Goal: Information Seeking & Learning: Learn about a topic

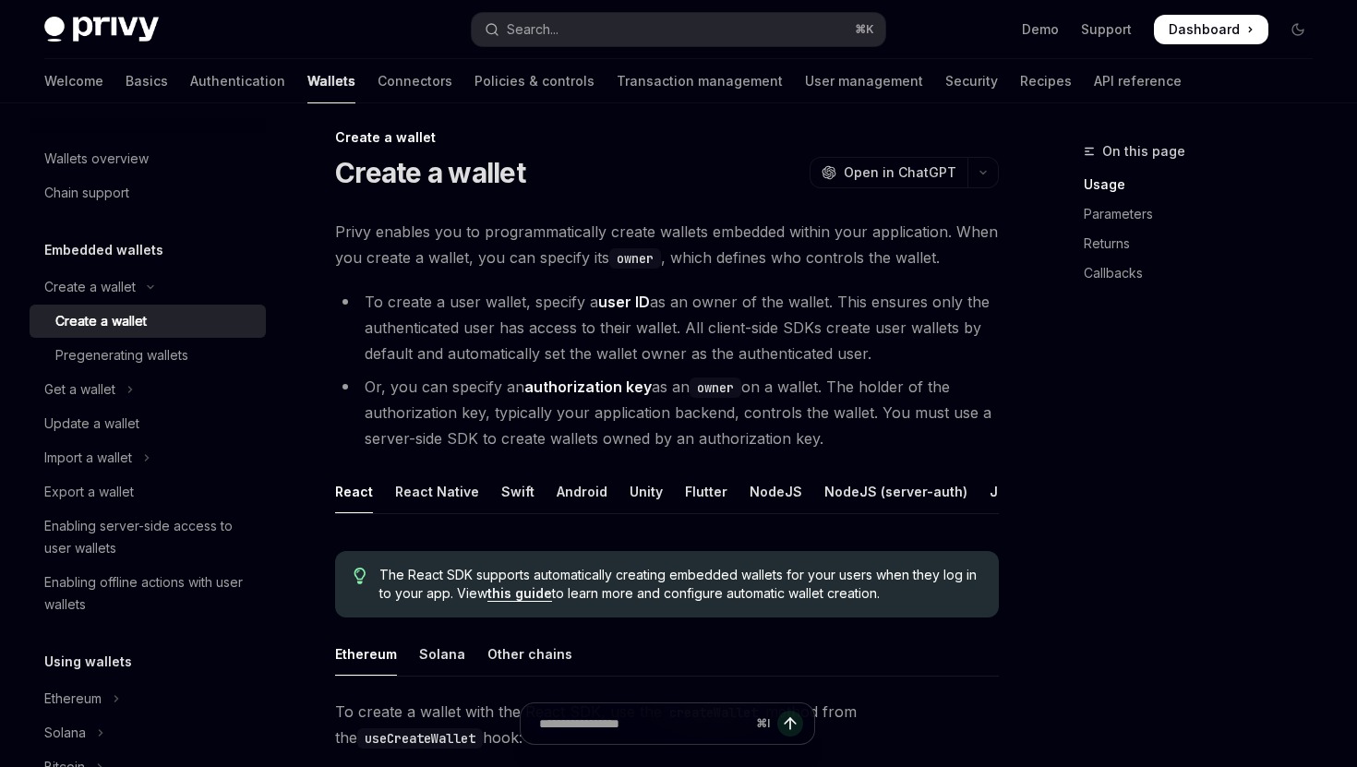
scroll to position [14, 0]
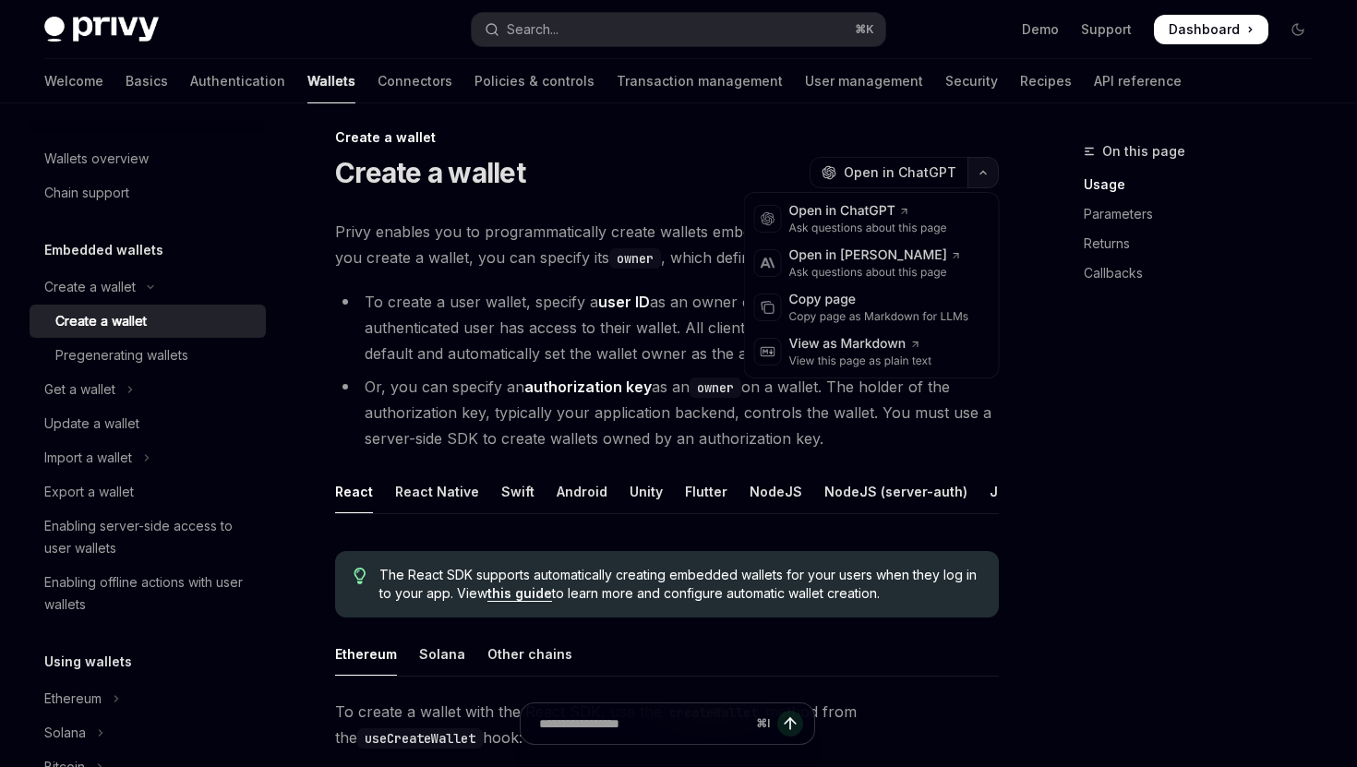
click at [979, 174] on icon "button" at bounding box center [983, 172] width 22 height 7
click at [881, 294] on div "Copy page" at bounding box center [879, 300] width 180 height 18
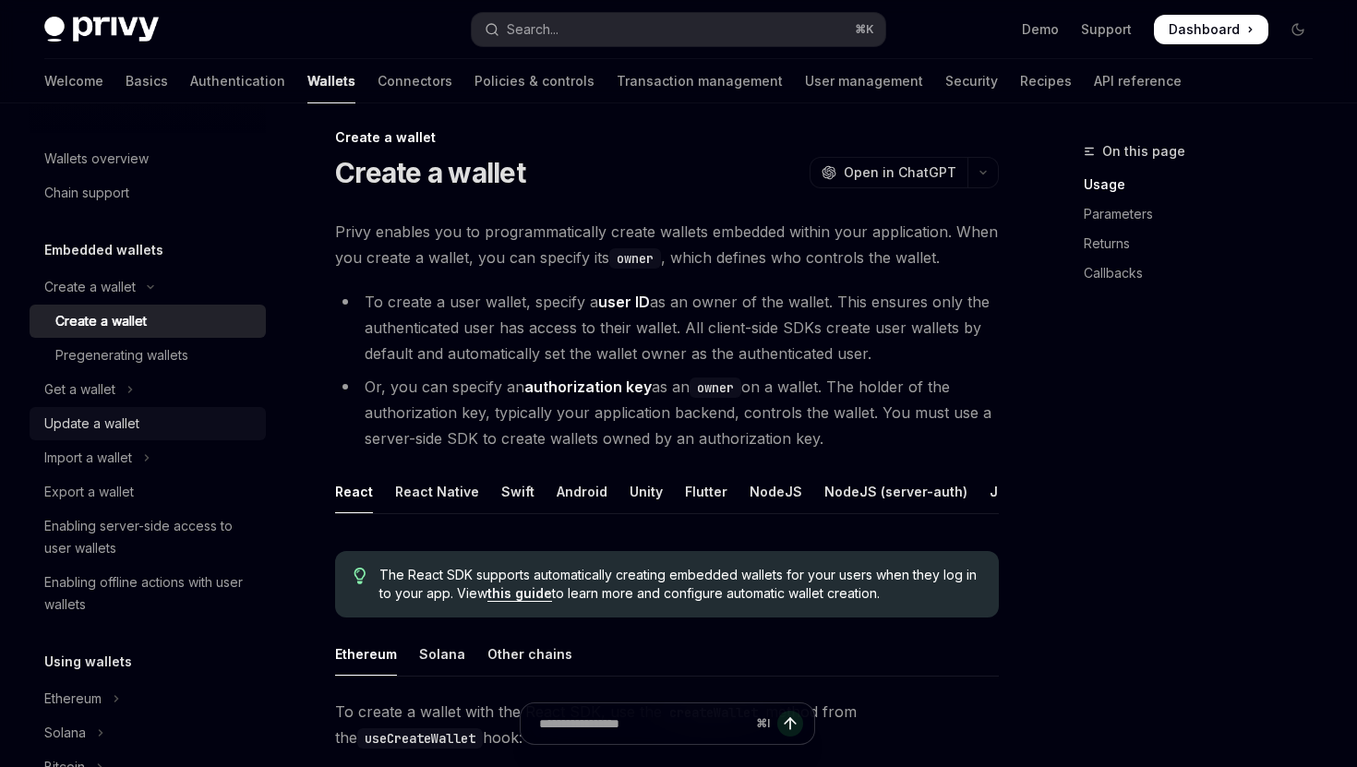
scroll to position [0, 0]
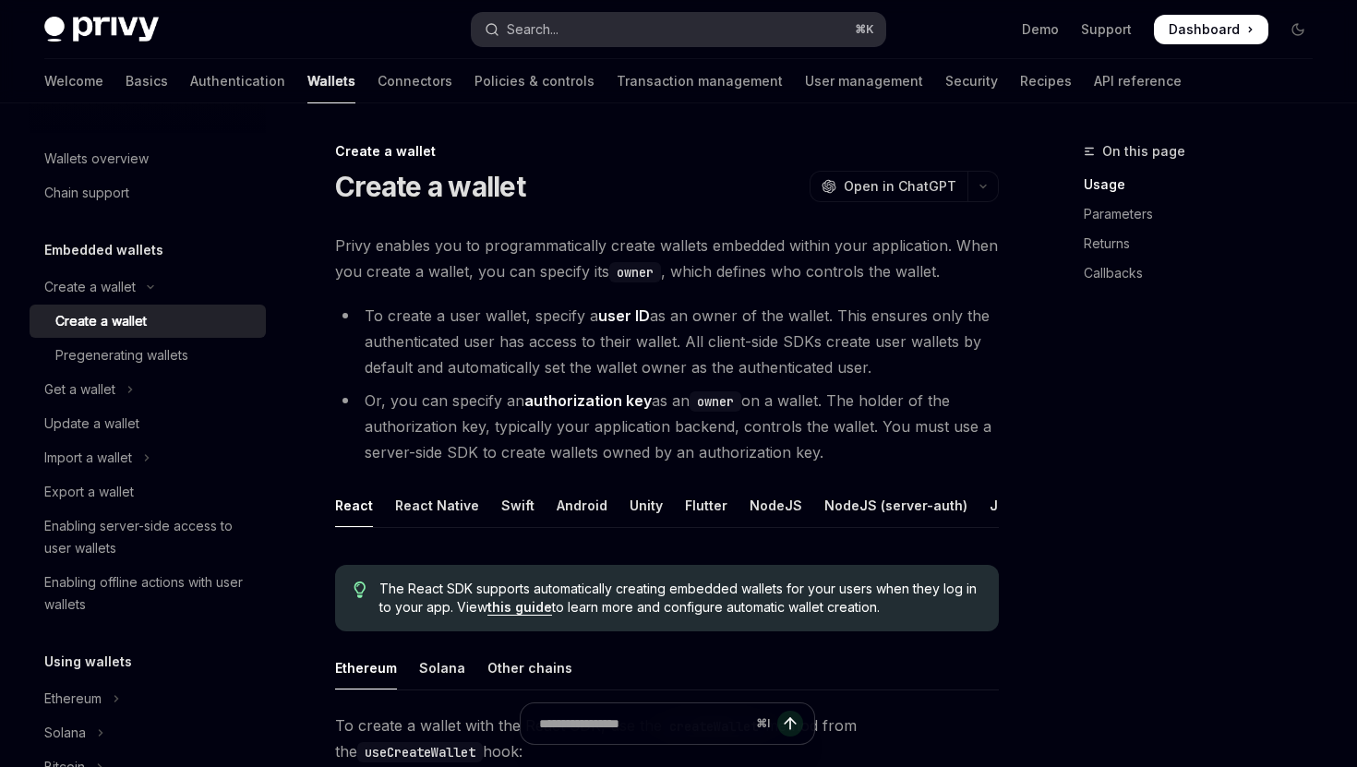
click at [638, 21] on button "Search... ⌘ K" at bounding box center [678, 29] width 413 height 33
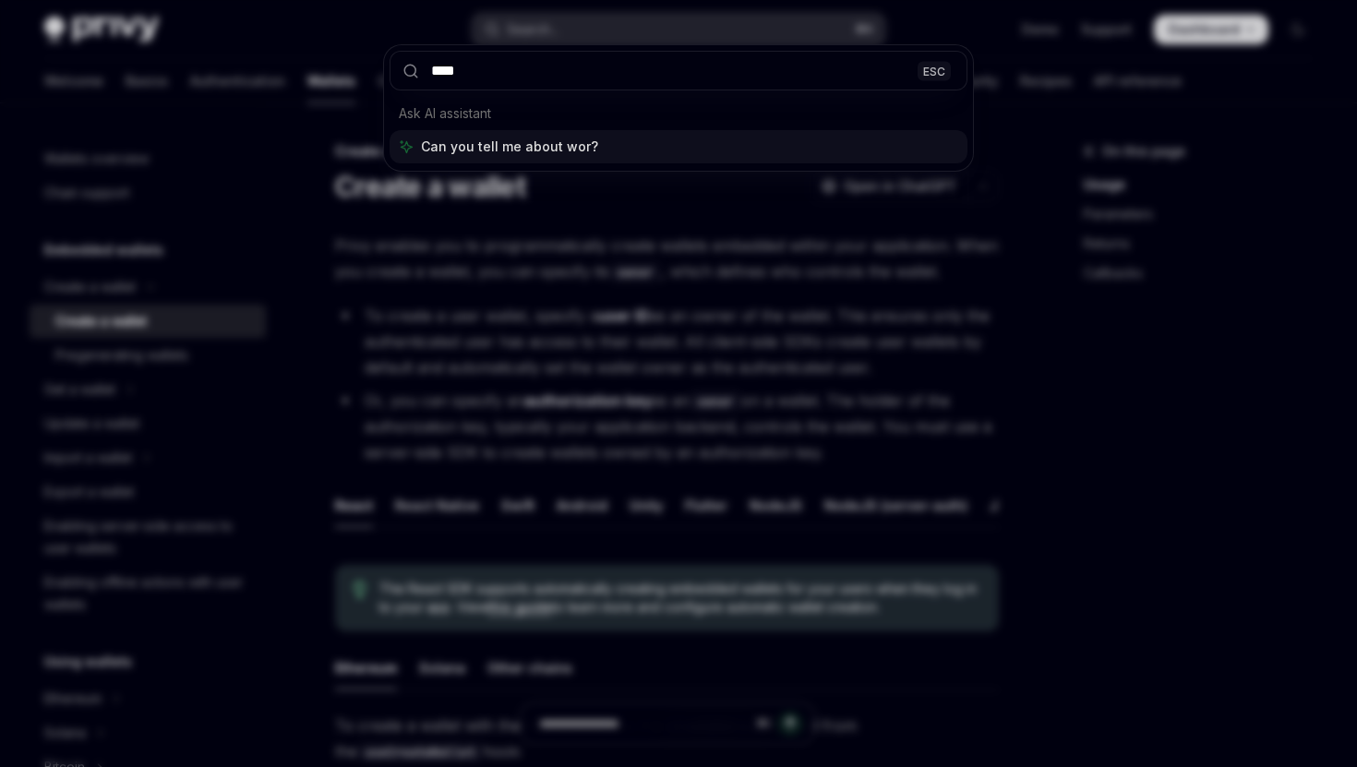
type input "*****"
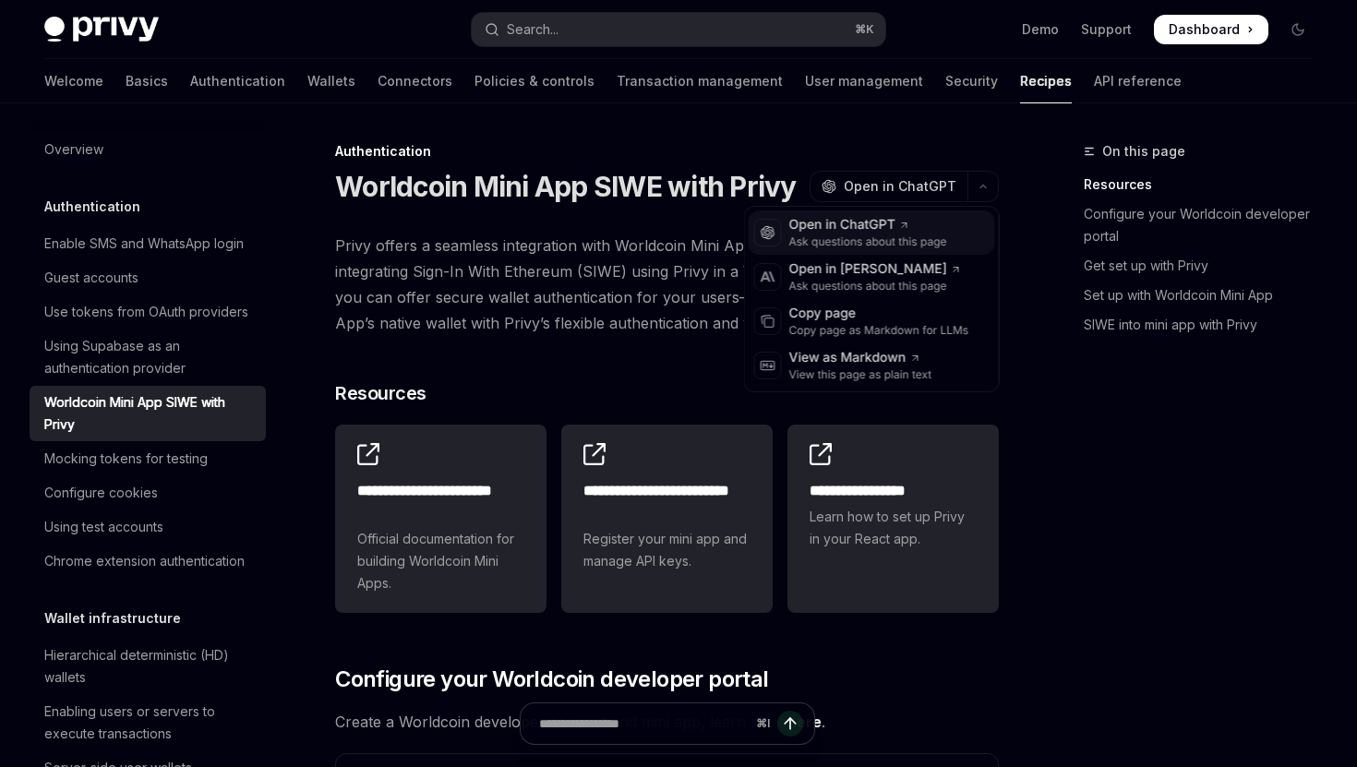
type textarea "*"
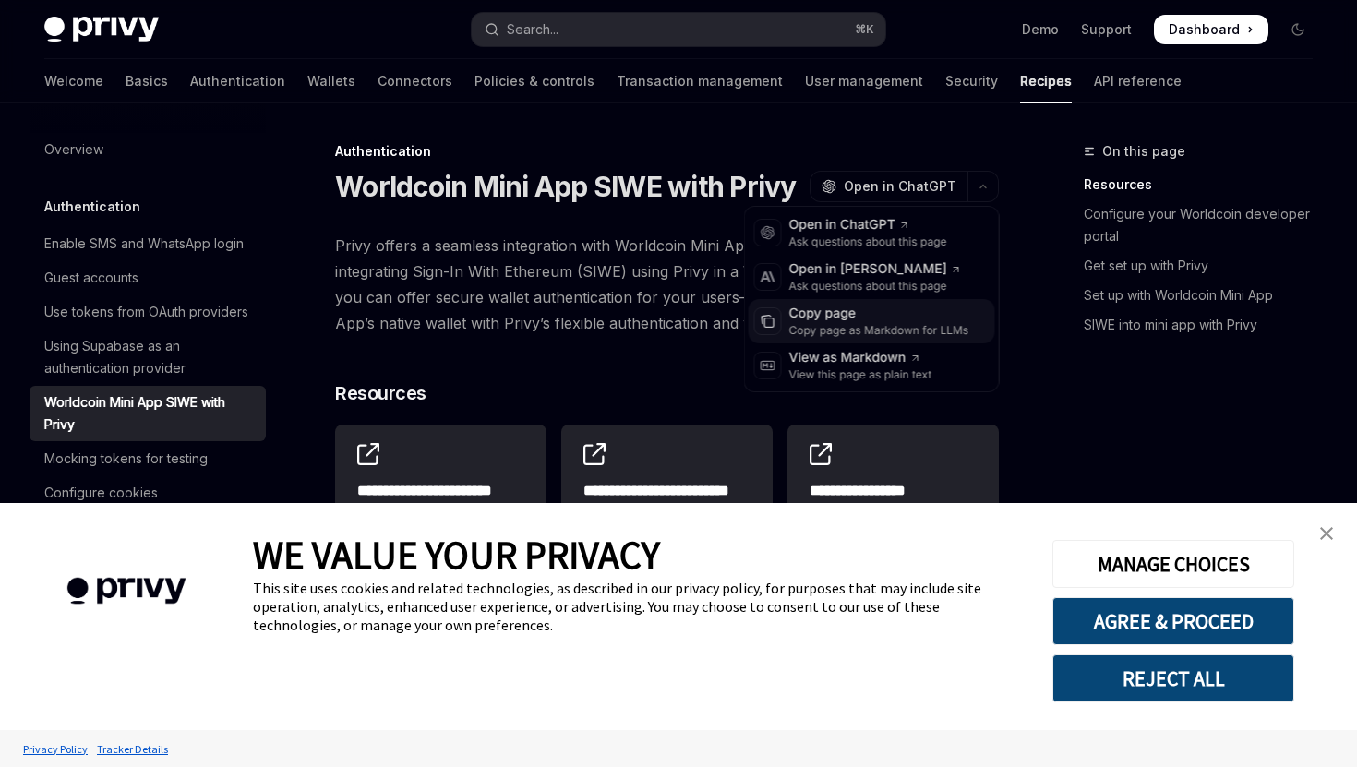
click at [870, 322] on div "Copy page" at bounding box center [879, 314] width 180 height 18
